Goal: Information Seeking & Learning: Learn about a topic

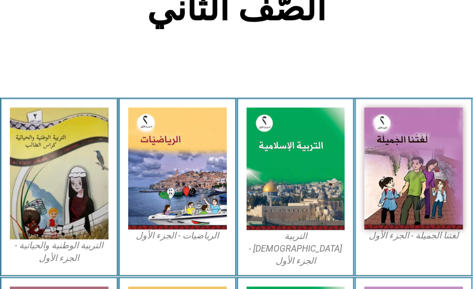
scroll to position [272, 0]
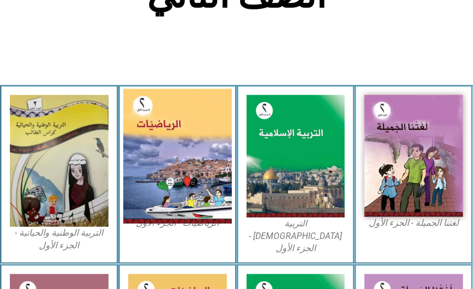
click at [187, 167] on img at bounding box center [177, 155] width 109 height 134
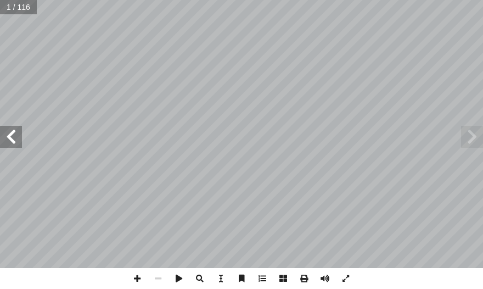
click at [7, 133] on span at bounding box center [11, 137] width 22 height 22
click at [134, 279] on span at bounding box center [137, 278] width 21 height 21
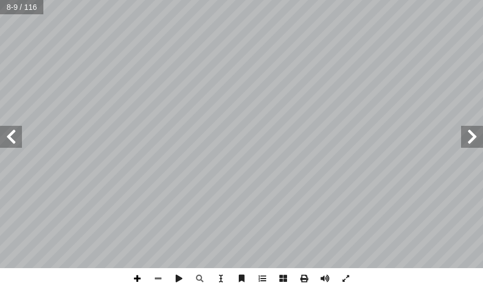
click at [140, 278] on span at bounding box center [137, 278] width 21 height 21
click at [152, 280] on span at bounding box center [158, 278] width 21 height 21
